Goal: Navigation & Orientation: Find specific page/section

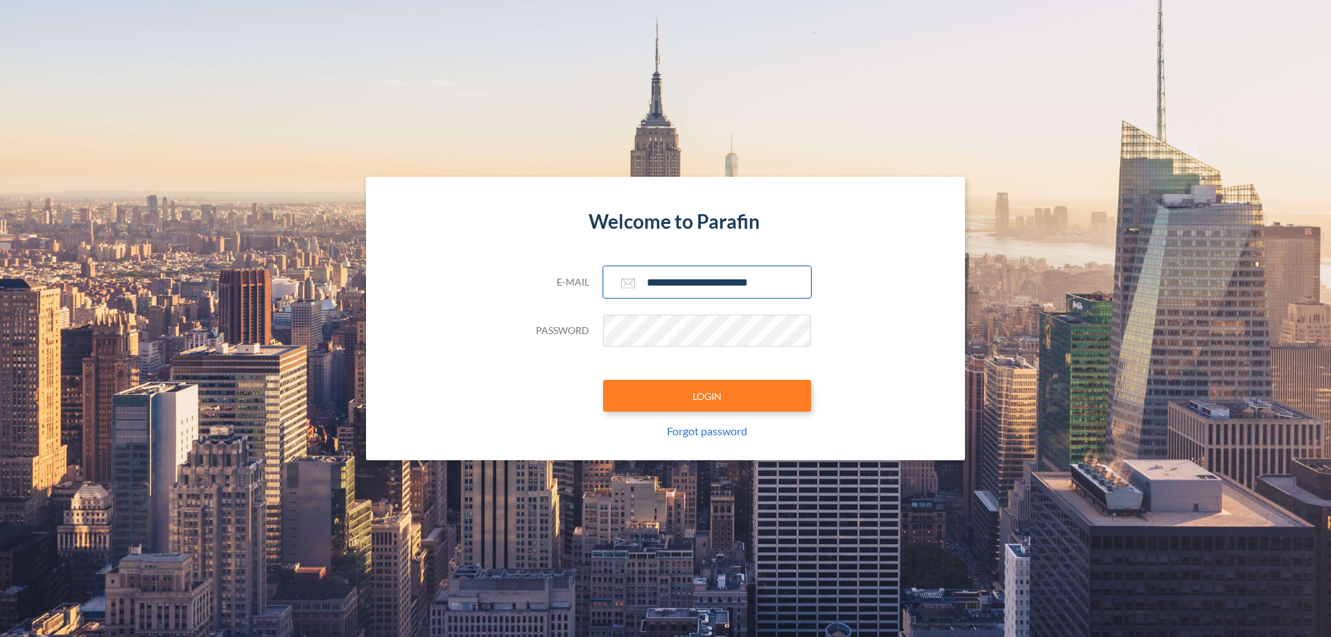
type input "**********"
click at [707, 396] on button "LOGIN" at bounding box center [707, 396] width 208 height 32
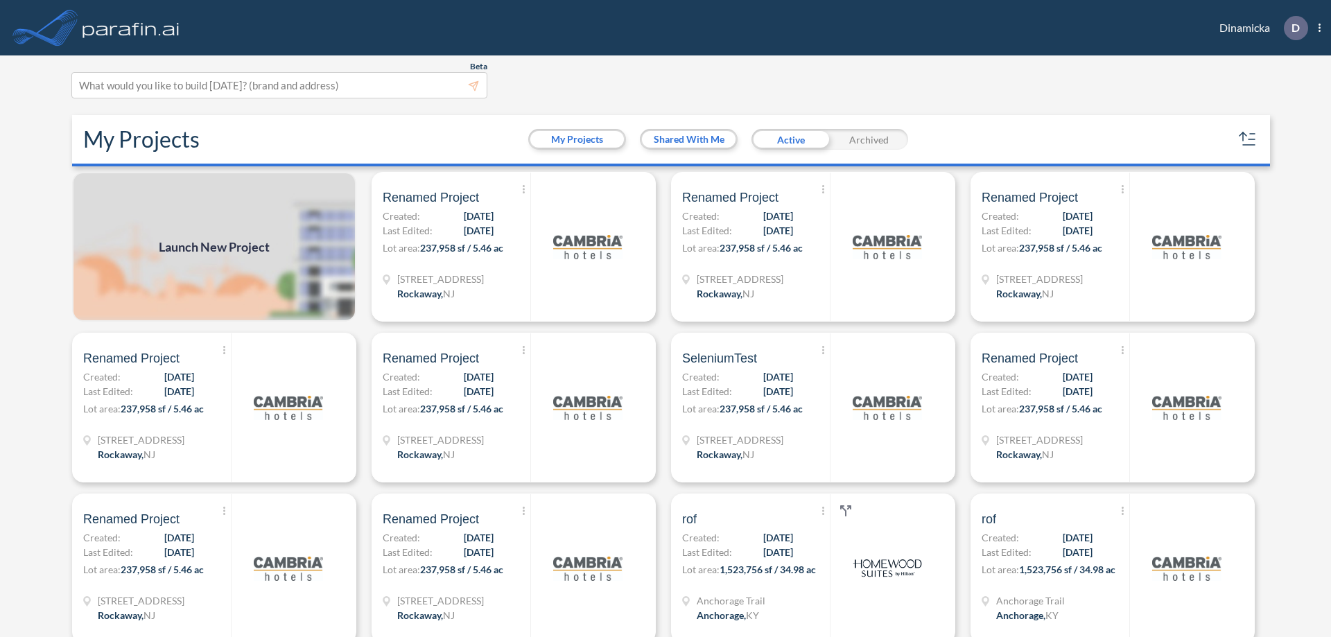
scroll to position [3, 0]
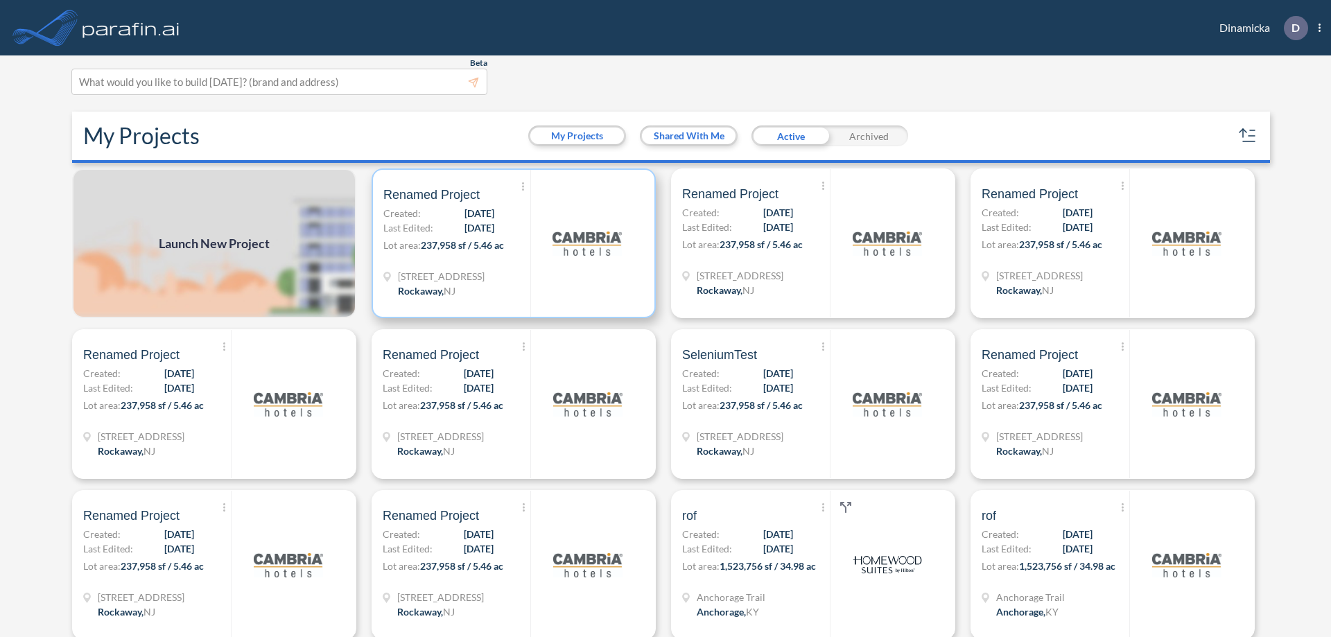
click at [511, 243] on p "Lot area: 237,958 sf / 5.46 ac" at bounding box center [456, 248] width 147 height 20
